Goal: Use online tool/utility: Utilize a website feature to perform a specific function

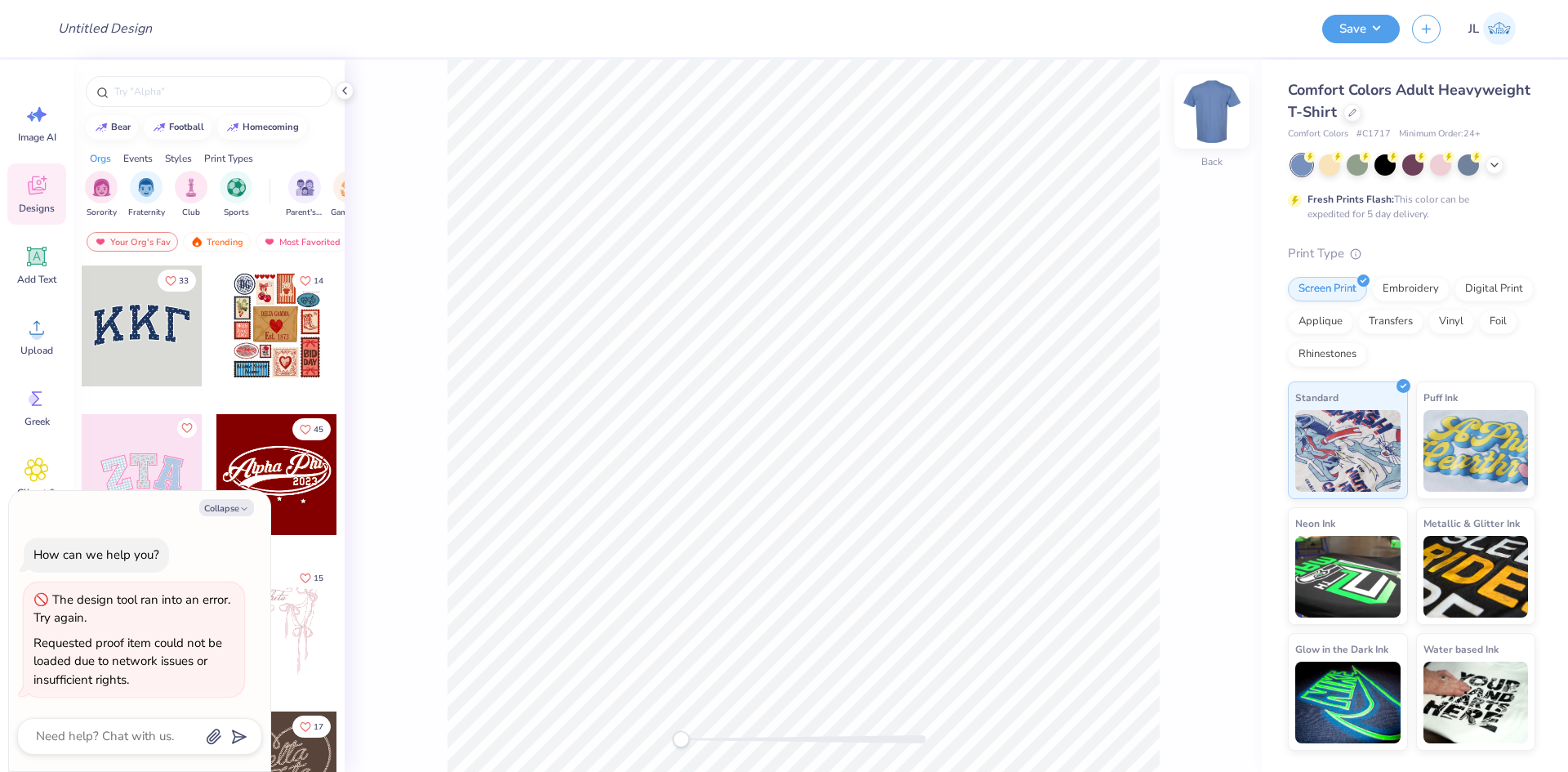
click at [1208, 120] on img at bounding box center [1212, 111] width 66 height 66
type textarea "x"
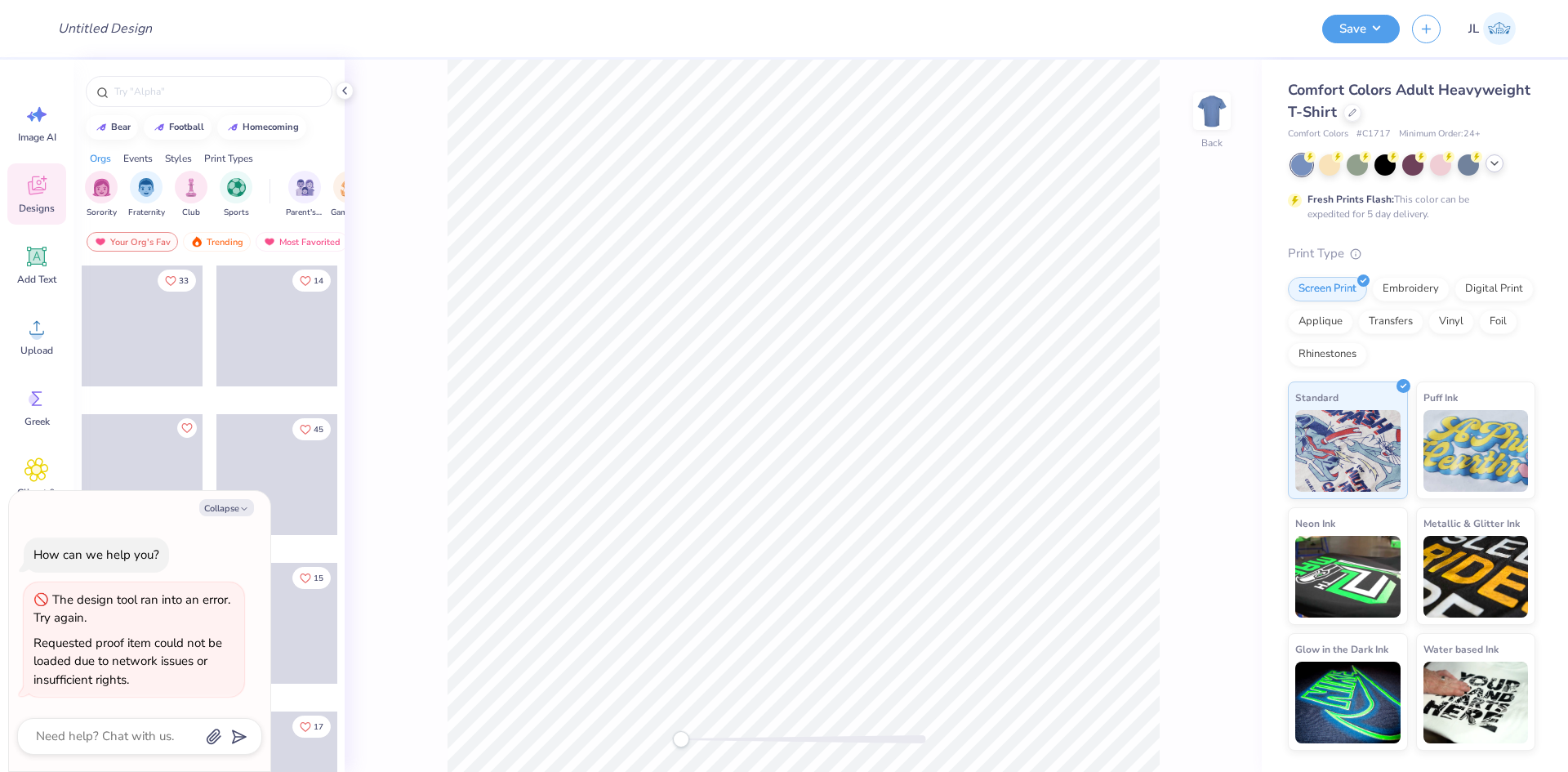
click at [1491, 166] on icon at bounding box center [1494, 163] width 13 height 13
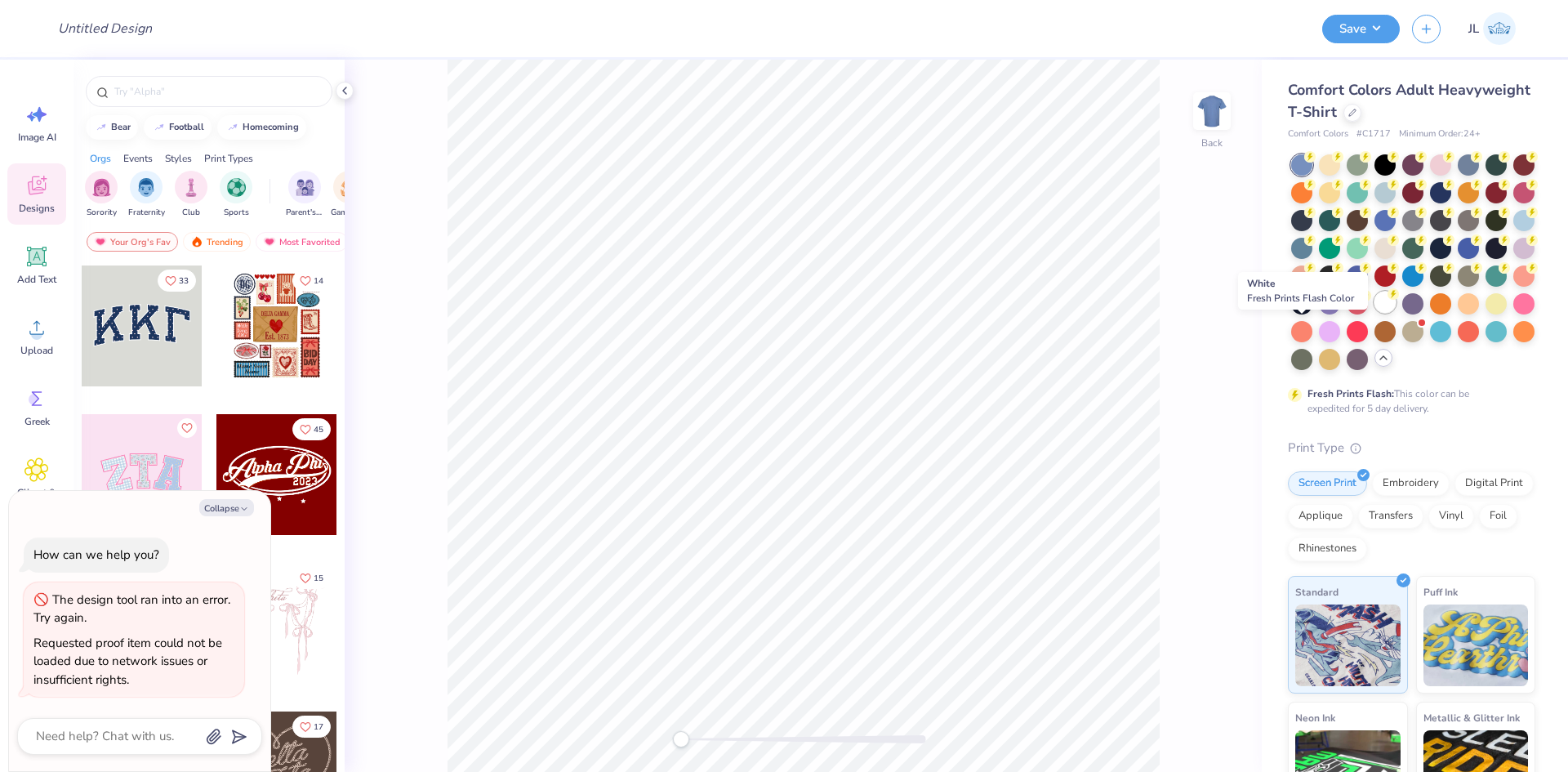
click at [1374, 313] on div at bounding box center [1384, 302] width 21 height 21
click at [1523, 129] on div "Comfort Colors Adult Heavyweight T-Shirt Comfort Colors # C1717 Minimum Order: …" at bounding box center [1415, 502] width 307 height 886
click at [1374, 367] on div at bounding box center [1382, 357] width 18 height 18
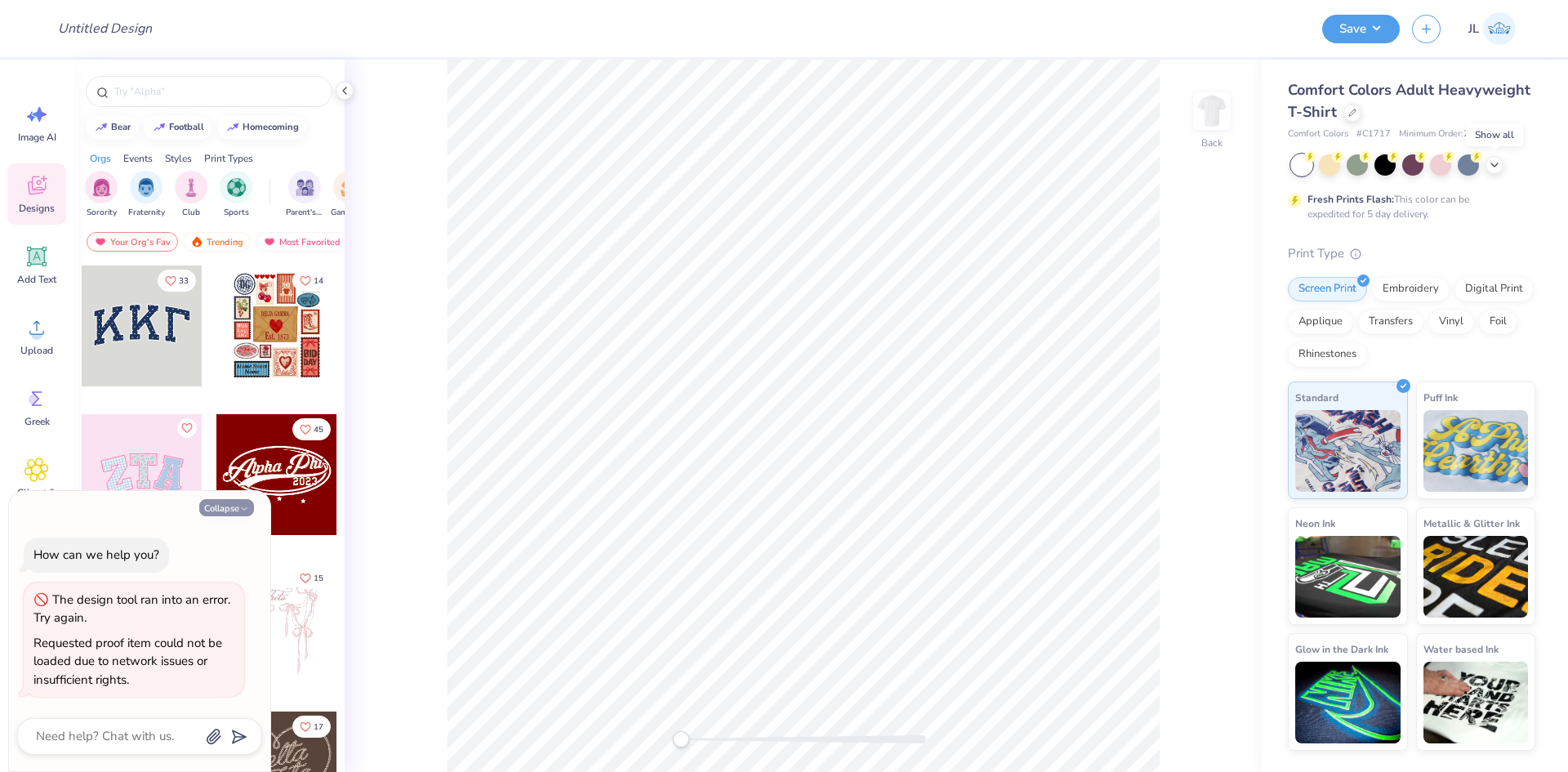
click at [230, 507] on button "Collapse" at bounding box center [226, 507] width 54 height 18
type textarea "x"
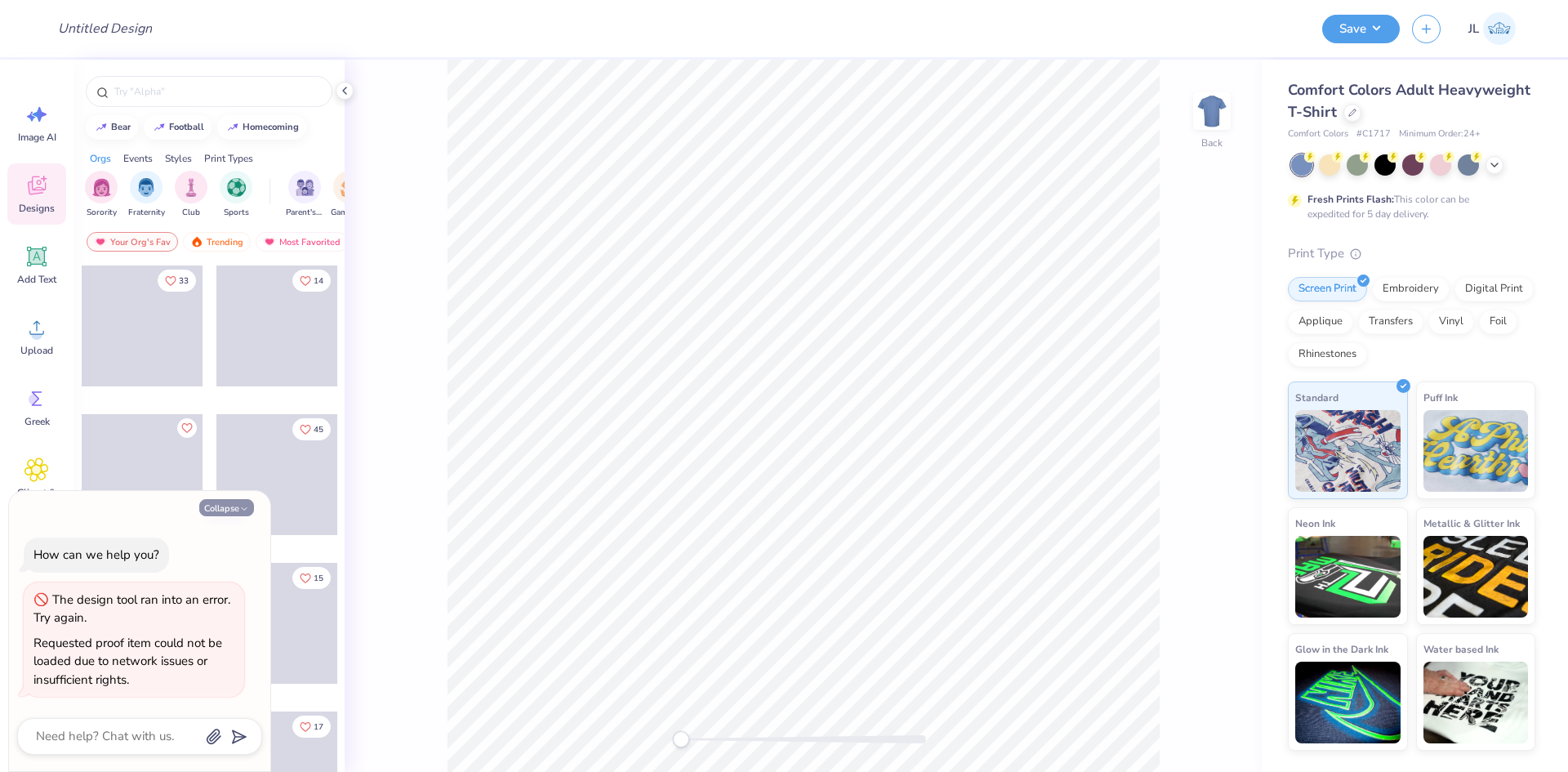
click at [233, 509] on button "Collapse" at bounding box center [226, 507] width 54 height 18
type textarea "x"
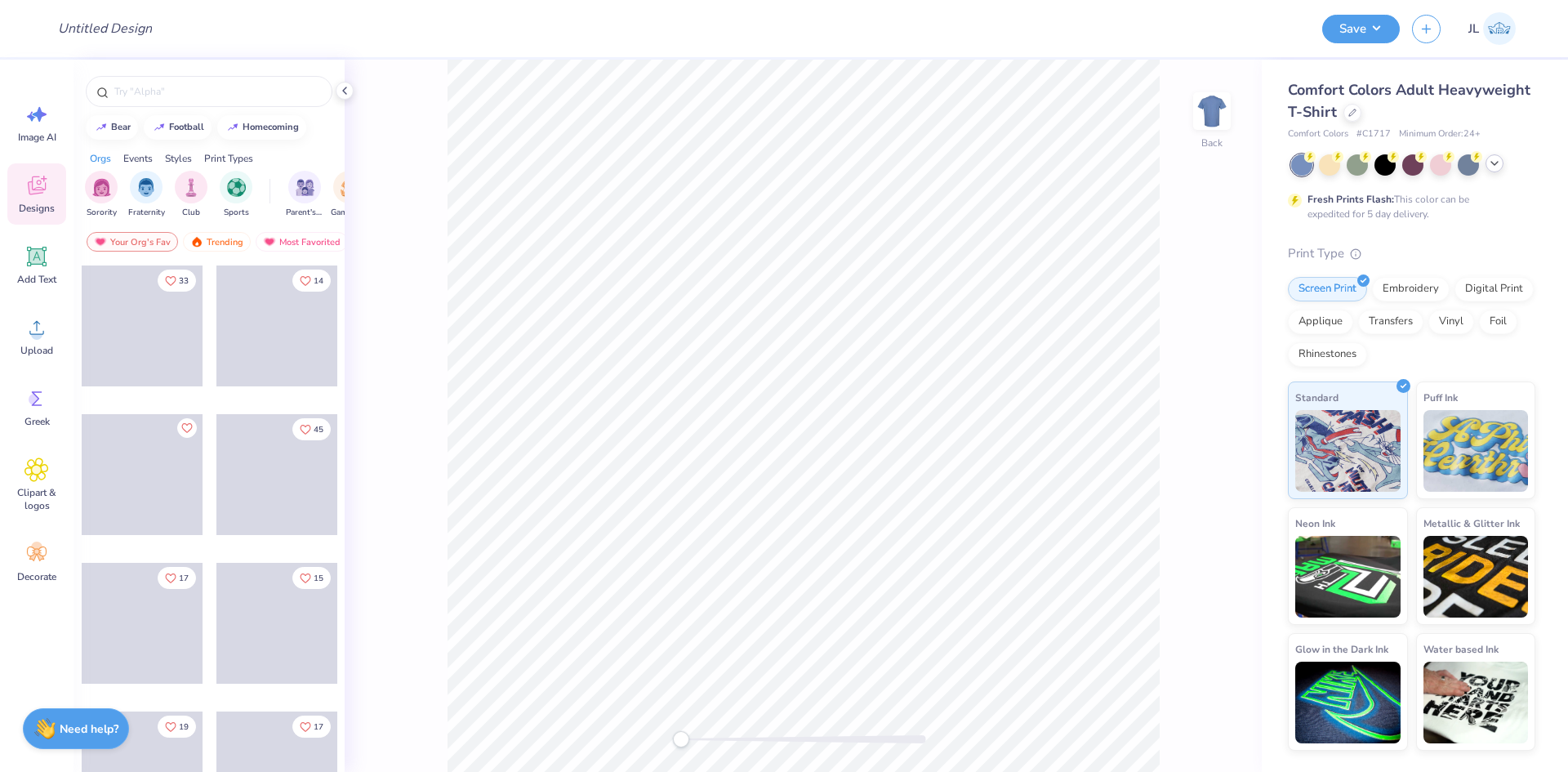
click at [1494, 172] on div at bounding box center [1494, 163] width 18 height 18
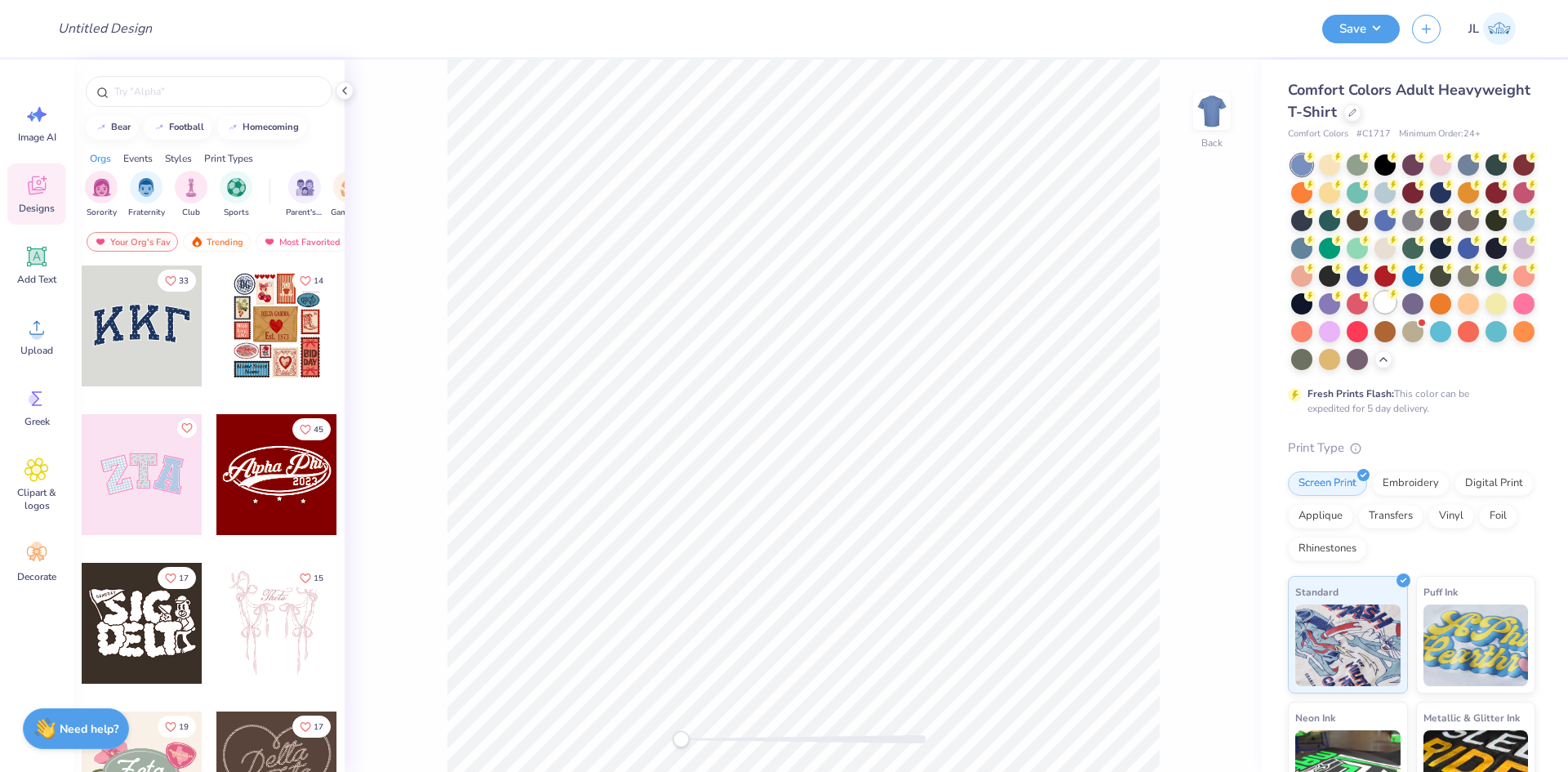
click at [1374, 313] on div at bounding box center [1384, 302] width 21 height 21
click at [35, 337] on circle at bounding box center [37, 333] width 11 height 11
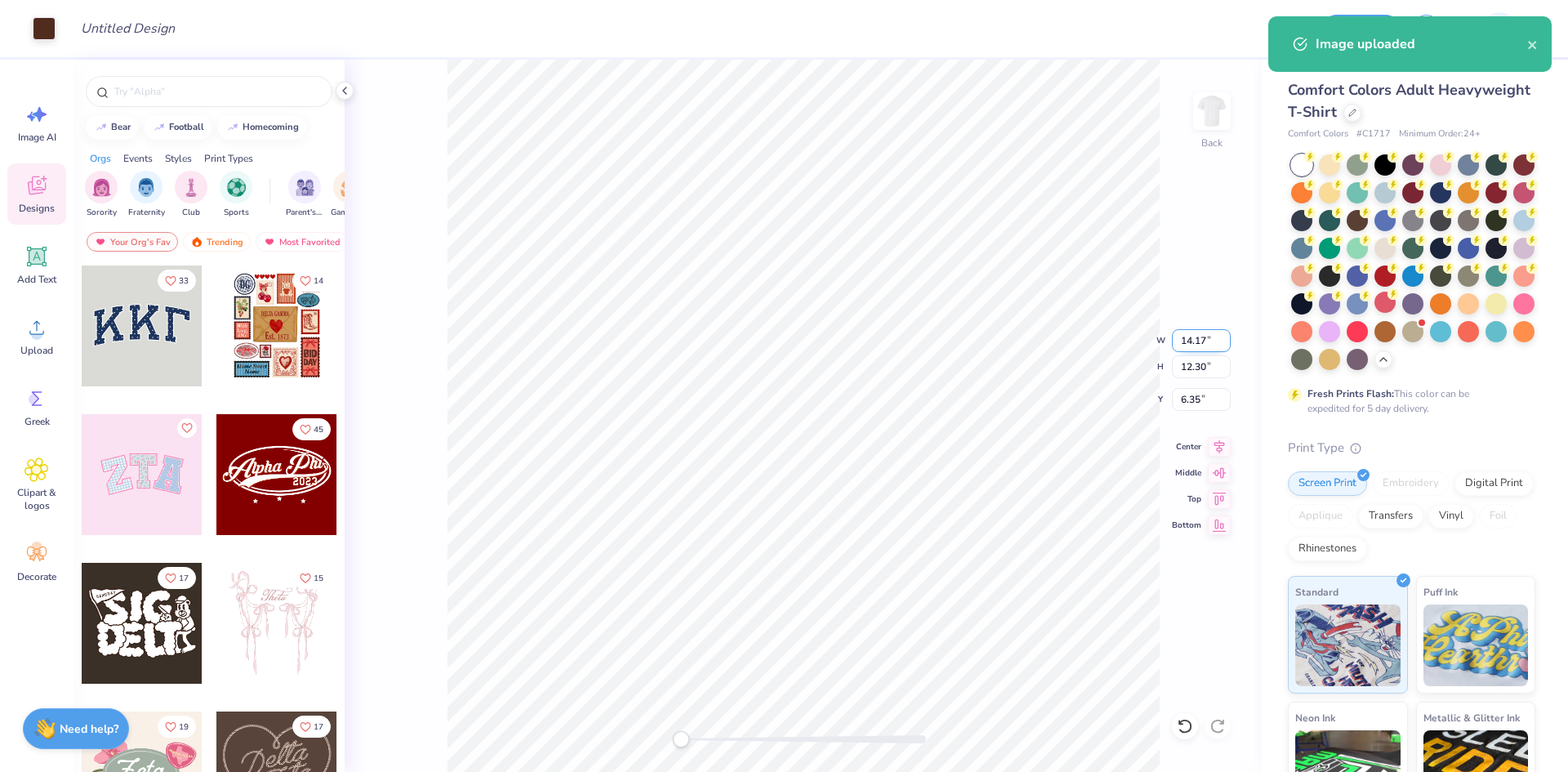
click at [1184, 350] on input "14.17" at bounding box center [1201, 340] width 59 height 23
type input "3.50"
type input "3.04"
type input "10.98"
